Goal: Task Accomplishment & Management: Manage account settings

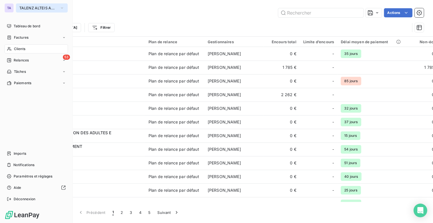
click at [64, 9] on button "TALENZ ALTEIS AUDIT" at bounding box center [42, 7] width 52 height 9
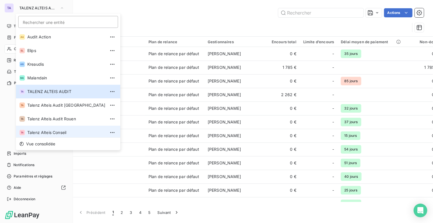
click at [71, 131] on span "Talenz Alteis Conseil" at bounding box center [66, 133] width 78 height 6
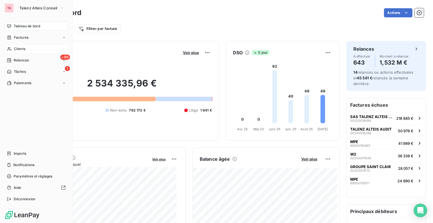
click at [23, 47] on span "Clients" at bounding box center [19, 48] width 11 height 5
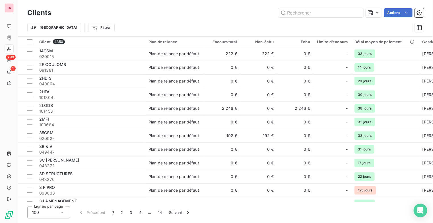
click at [306, 8] on div "Clients Actions" at bounding box center [225, 13] width 396 height 12
click at [307, 13] on input "text" at bounding box center [320, 12] width 85 height 9
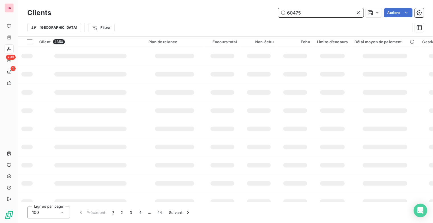
type input "60475"
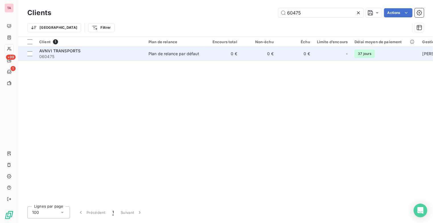
click at [60, 49] on span "AVNVI TRANSPORTS" at bounding box center [59, 50] width 41 height 5
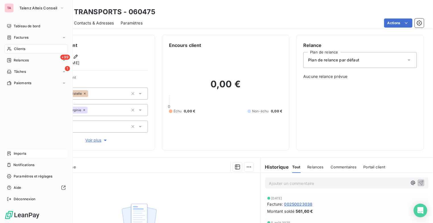
click at [22, 154] on span "Imports" at bounding box center [20, 153] width 13 height 5
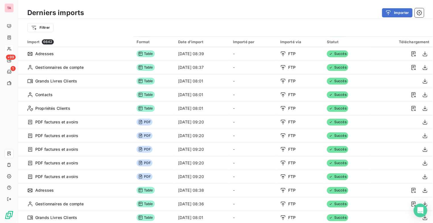
scroll to position [654, 0]
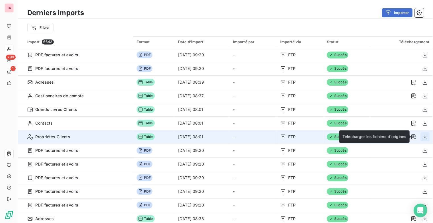
click at [422, 137] on icon "button" at bounding box center [425, 137] width 6 height 6
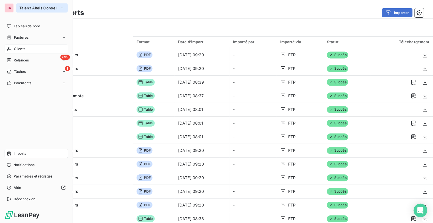
click at [61, 8] on icon "button" at bounding box center [62, 8] width 5 height 6
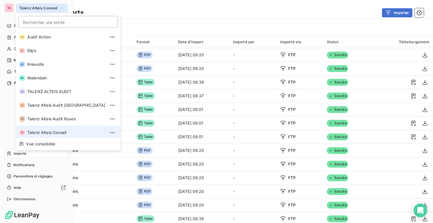
scroll to position [2, 0]
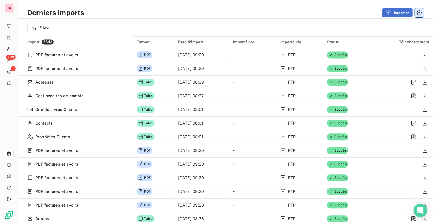
click at [423, 10] on button "button" at bounding box center [419, 12] width 9 height 9
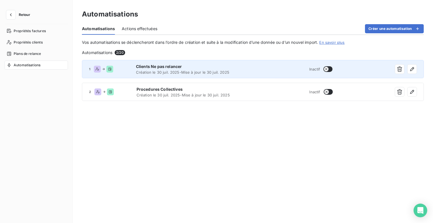
click at [175, 69] on span "Clients Ne pas relancer" at bounding box center [194, 67] width 116 height 6
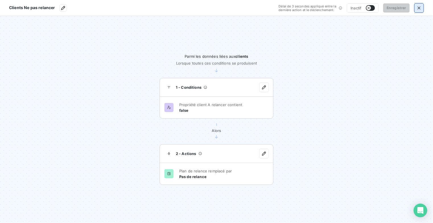
click at [421, 9] on icon "button" at bounding box center [419, 8] width 6 height 6
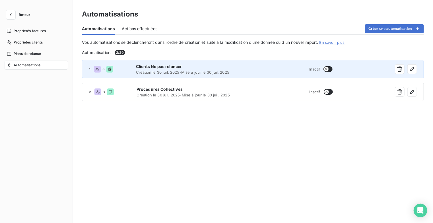
click at [331, 68] on button "button" at bounding box center [327, 69] width 9 height 6
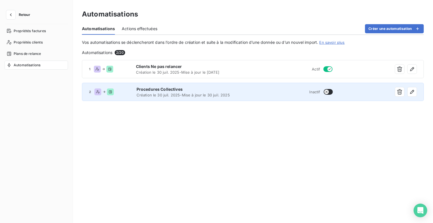
click at [332, 92] on button "button" at bounding box center [328, 92] width 9 height 6
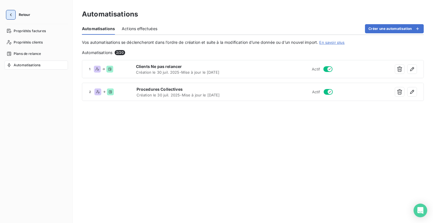
click at [14, 14] on button "button" at bounding box center [10, 14] width 9 height 9
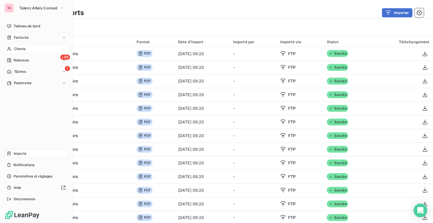
click at [26, 46] on div "Clients" at bounding box center [36, 48] width 63 height 9
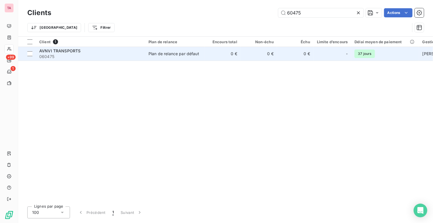
click at [61, 48] on span "AVNVI TRANSPORTS" at bounding box center [59, 50] width 41 height 5
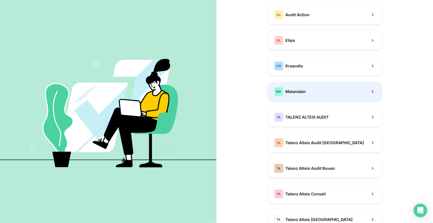
scroll to position [57, 0]
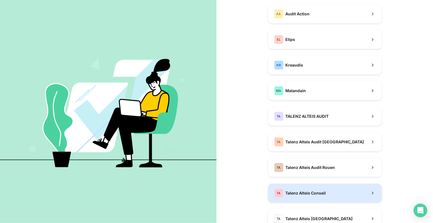
click at [306, 191] on span "Talenz Alteis Conseil" at bounding box center [306, 193] width 40 height 6
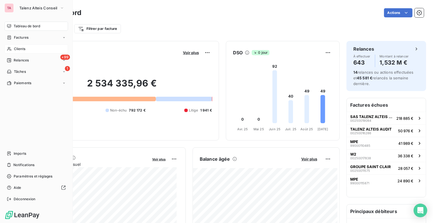
click at [21, 50] on span "Clients" at bounding box center [19, 48] width 11 height 5
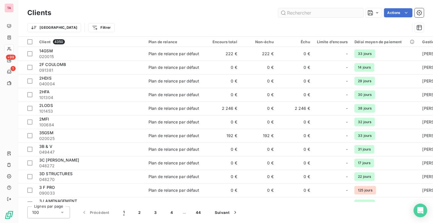
click at [306, 12] on input "text" at bounding box center [320, 12] width 85 height 9
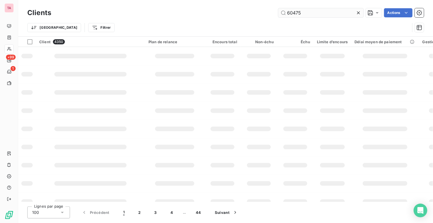
type input "60475"
